Goal: Task Accomplishment & Management: Complete application form

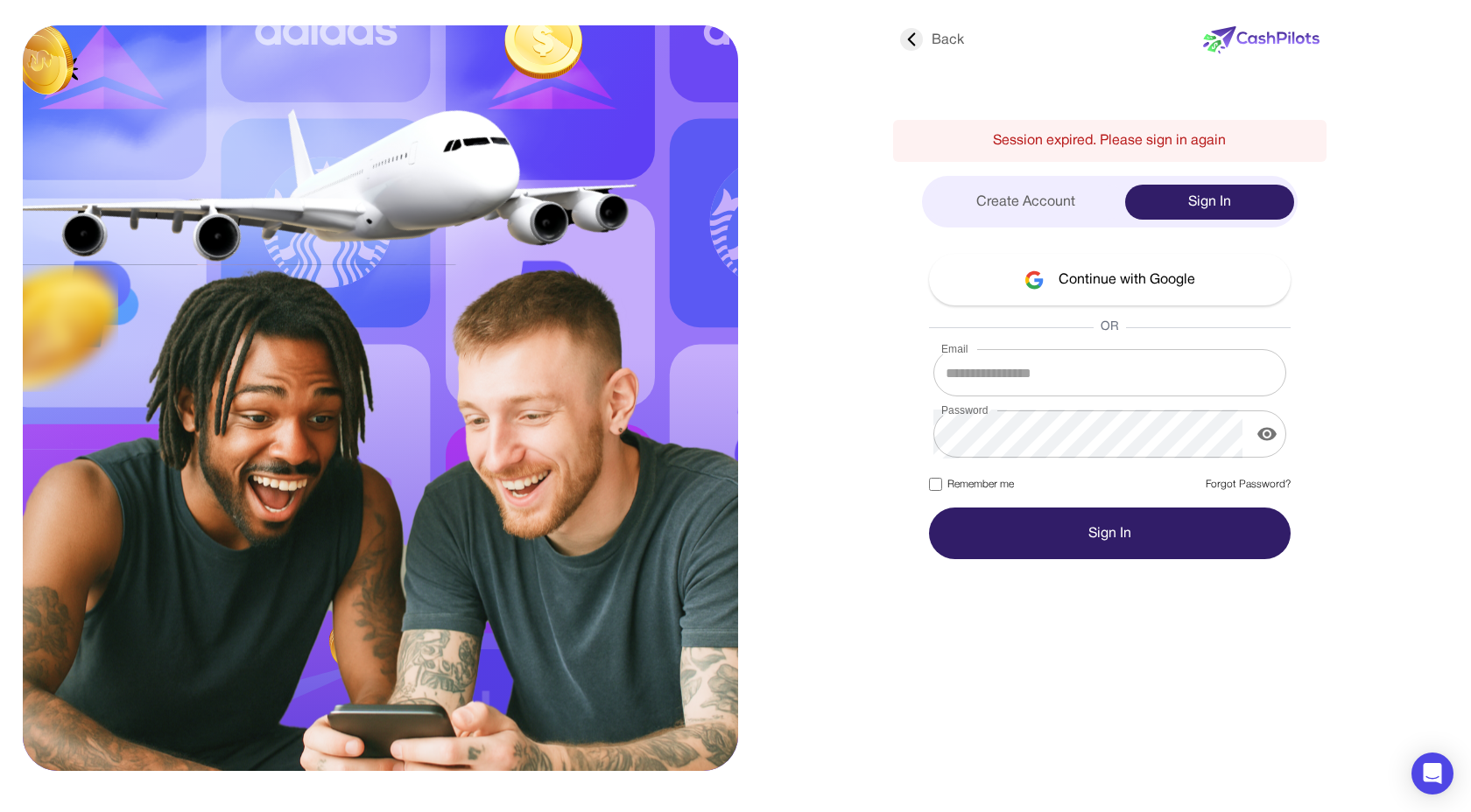
type input "**********"
click at [1110, 280] on button "Continue with Google" at bounding box center [1109, 279] width 361 height 52
